Goal: Transaction & Acquisition: Subscribe to service/newsletter

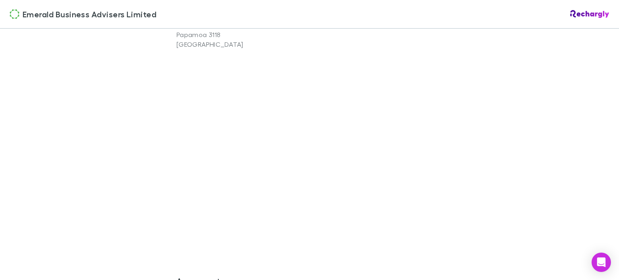
scroll to position [605, 0]
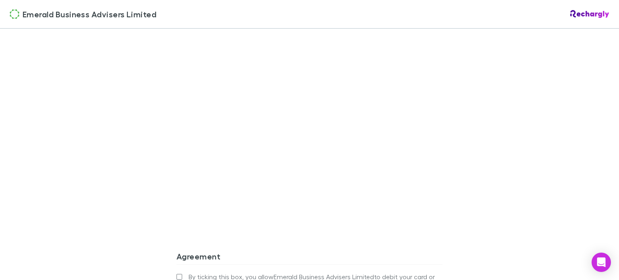
click at [130, 134] on div "Emerald Business Advisers Limited Emerald Business Advisers Limited Software su…" at bounding box center [309, 140] width 619 height 280
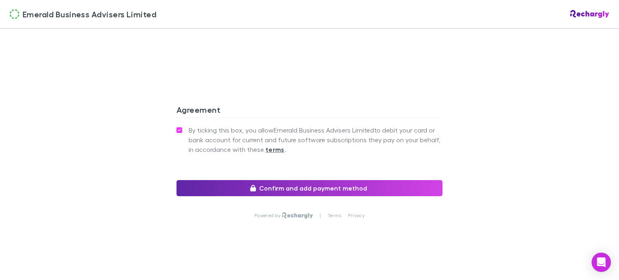
scroll to position [754, 0]
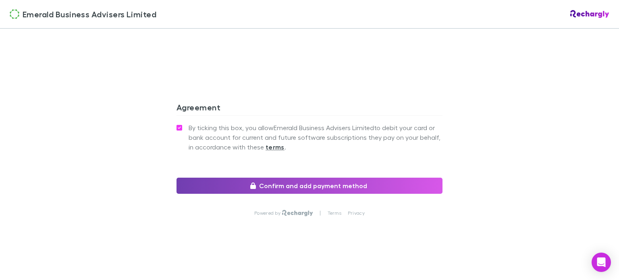
click at [293, 182] on button "Confirm and add payment method" at bounding box center [310, 186] width 266 height 16
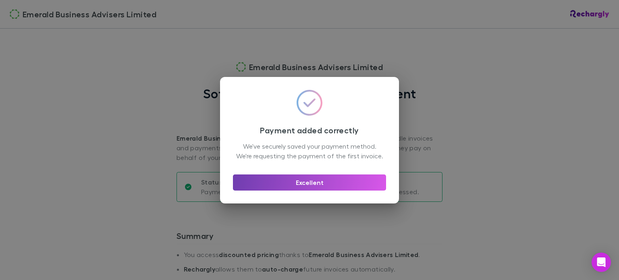
click at [325, 189] on button "Excellent" at bounding box center [309, 183] width 153 height 16
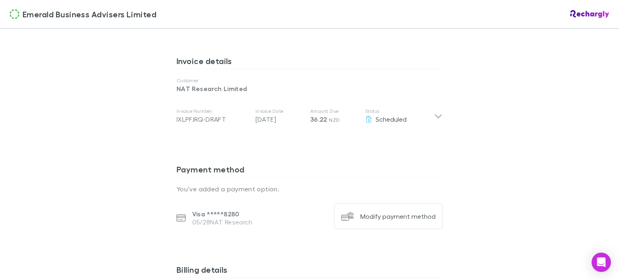
scroll to position [630, 0]
